Goal: Task Accomplishment & Management: Manage account settings

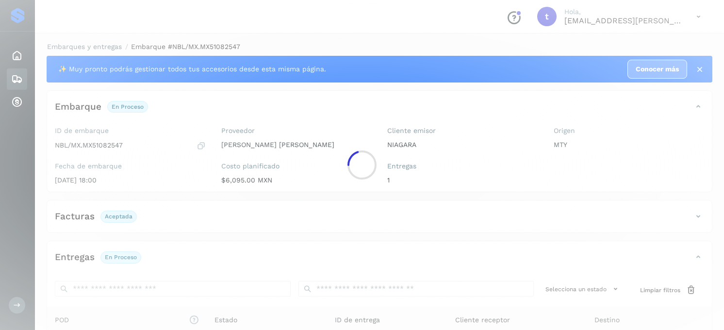
scroll to position [131, 0]
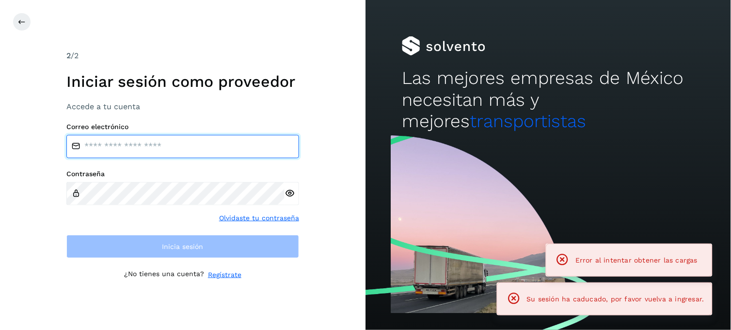
type input "**********"
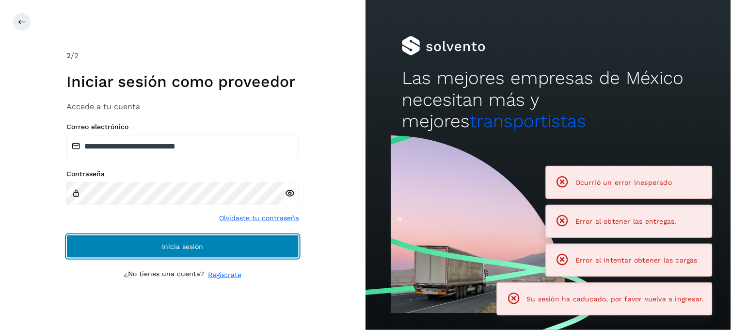
click at [240, 252] on button "Inicia sesión" at bounding box center [182, 246] width 233 height 23
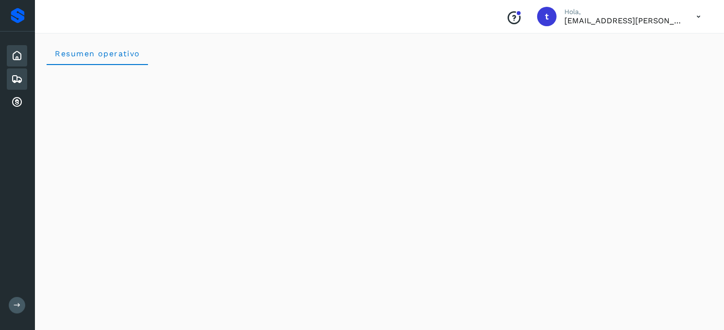
click at [19, 80] on icon at bounding box center [17, 79] width 12 height 12
